Goal: Transaction & Acquisition: Obtain resource

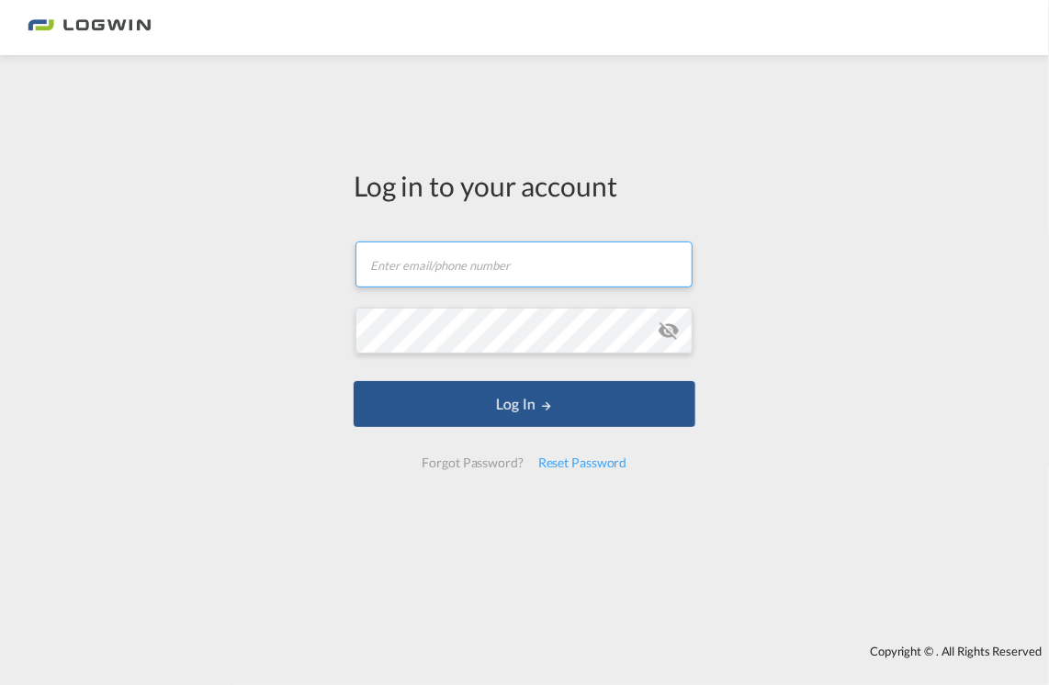
click at [567, 260] on input "text" at bounding box center [523, 264] width 337 height 46
type input "[EMAIL_ADDRESS][PERSON_NAME][DOMAIN_NAME]"
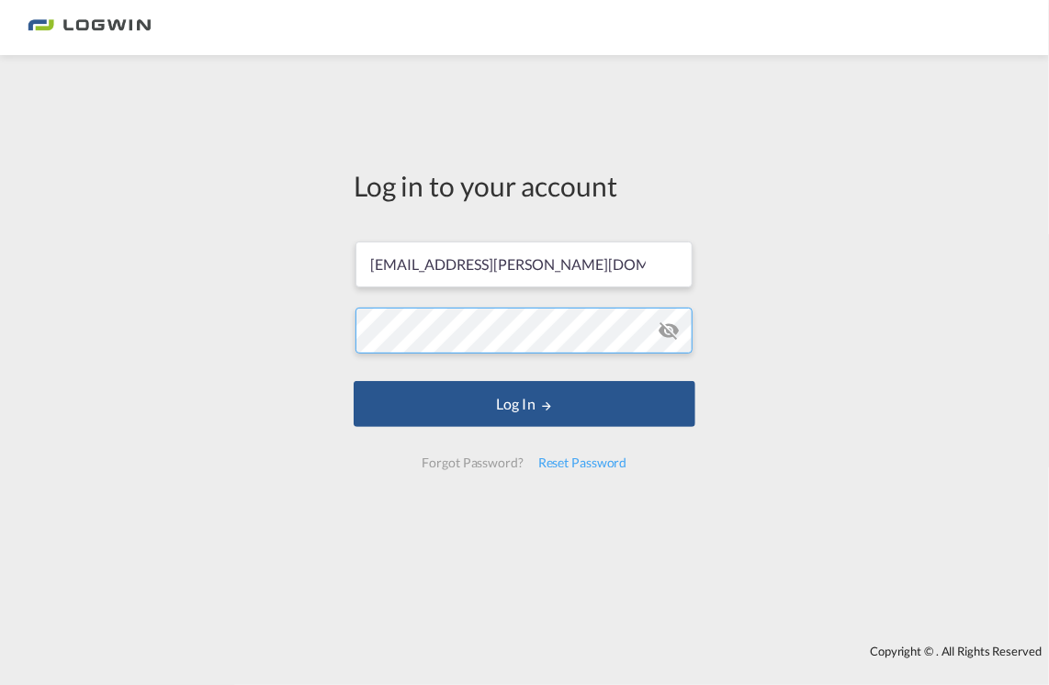
click at [387, 365] on form "[EMAIL_ADDRESS][PERSON_NAME][DOMAIN_NAME] Log In Forgot Password? Reset Password" at bounding box center [524, 355] width 342 height 264
click at [353, 381] on button "Log In" at bounding box center [524, 404] width 342 height 46
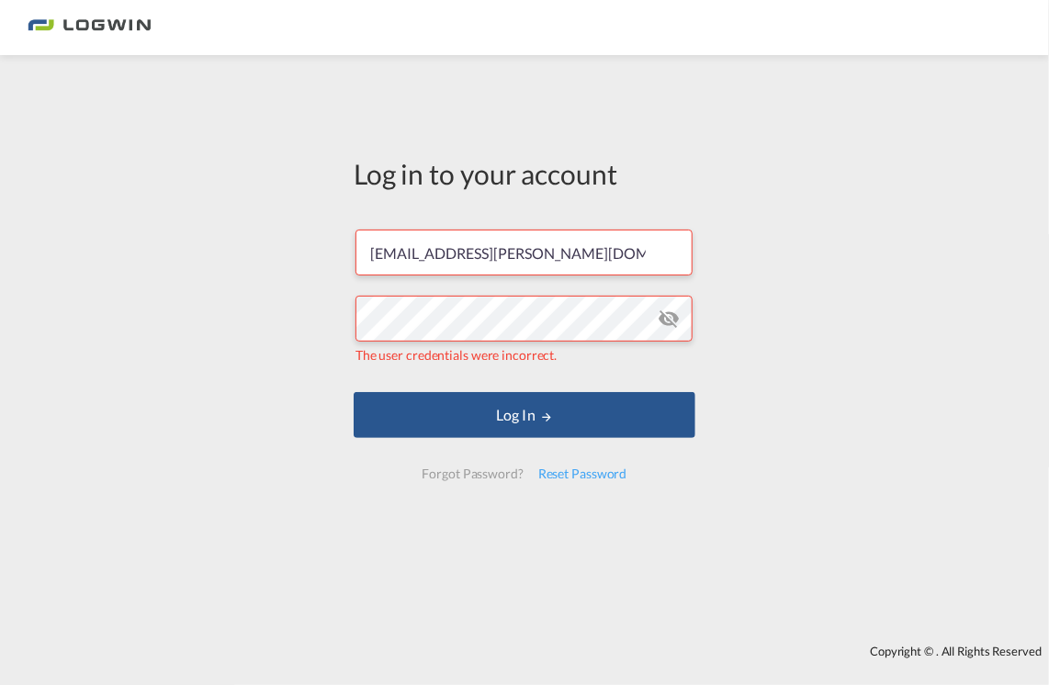
click at [670, 318] on md-icon "icon-eye-off" at bounding box center [668, 319] width 22 height 22
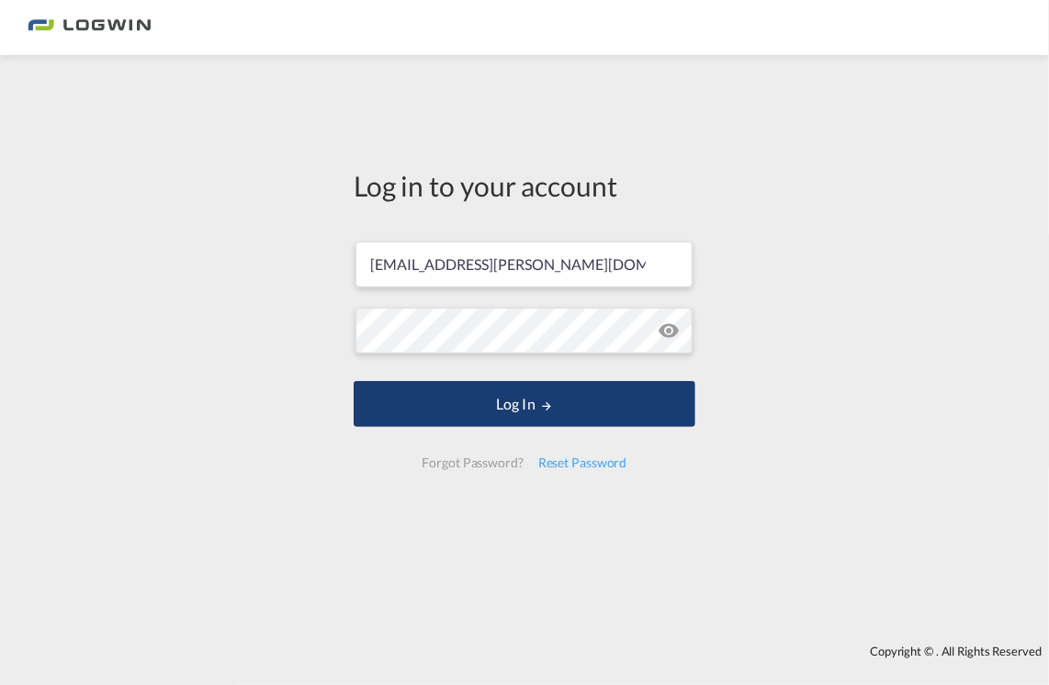
click at [499, 401] on button "Log In" at bounding box center [524, 404] width 342 height 46
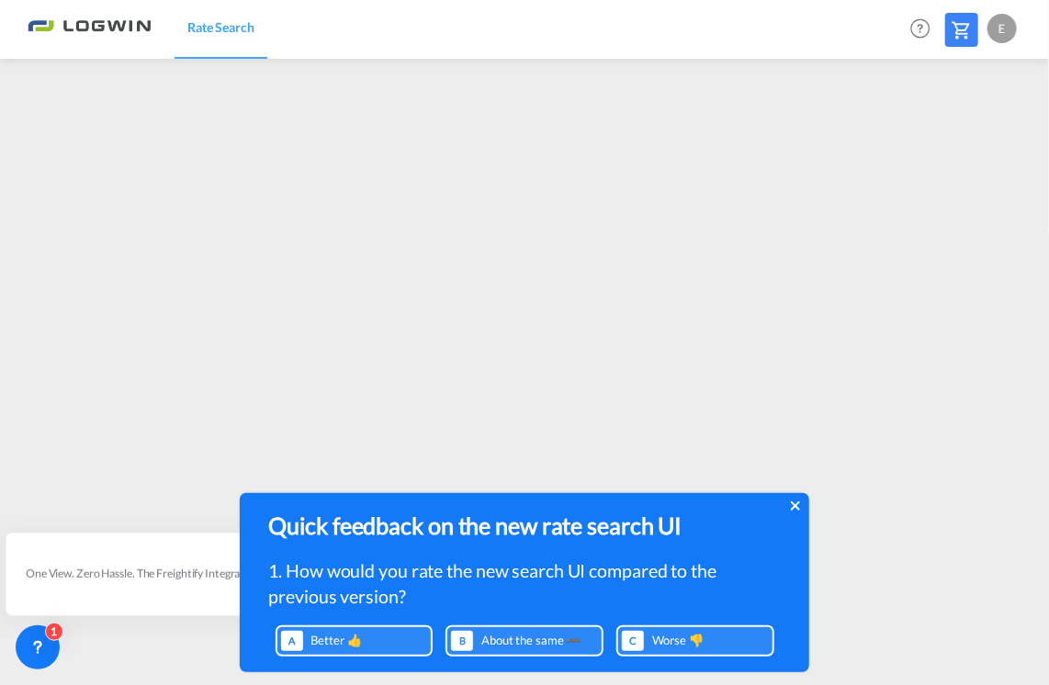
click at [795, 506] on icon at bounding box center [794, 505] width 9 height 9
